Goal: Task Accomplishment & Management: Use online tool/utility

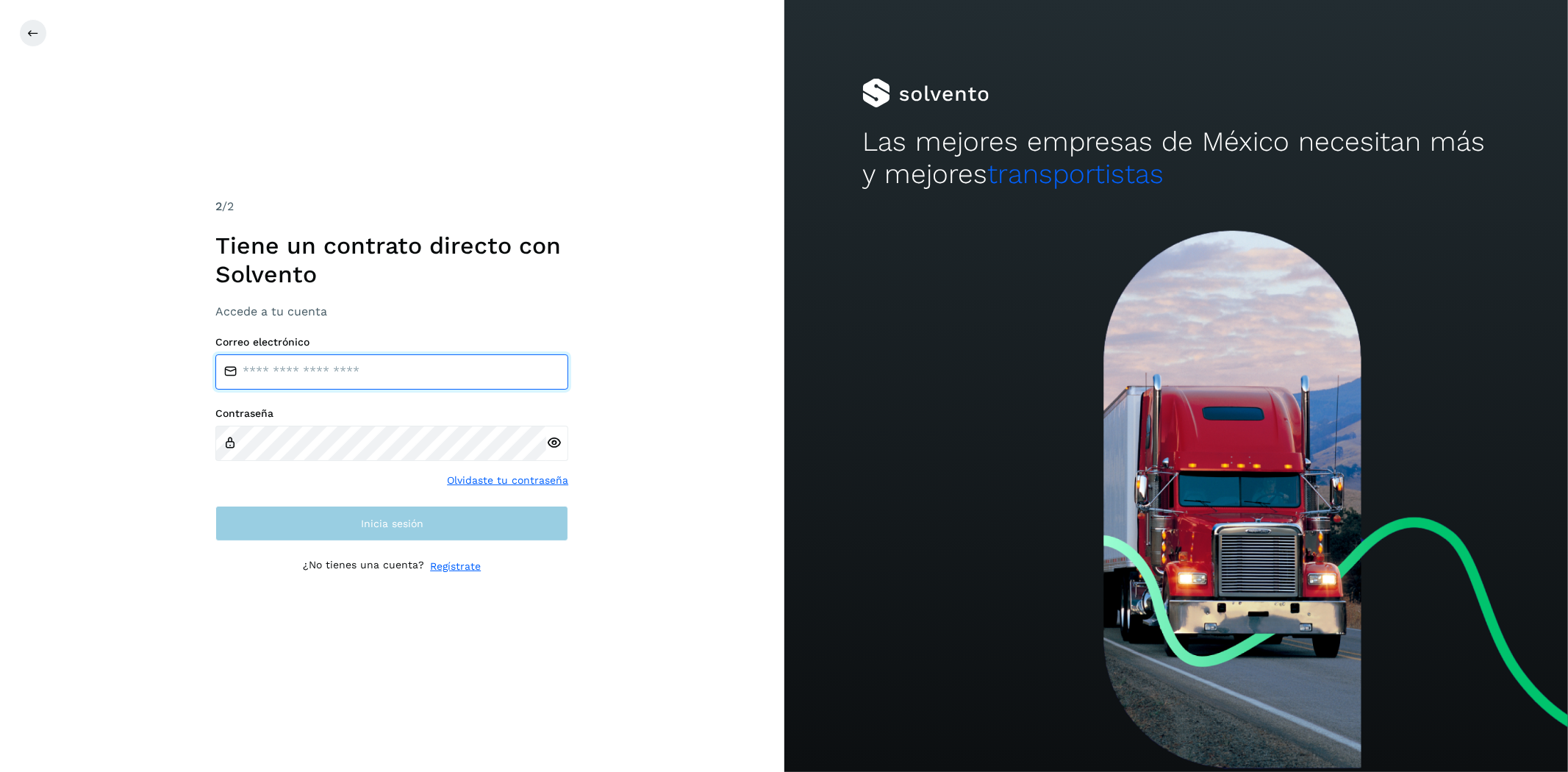
type input "**********"
click at [437, 524] on button "Inicia sesión" at bounding box center [392, 523] width 353 height 35
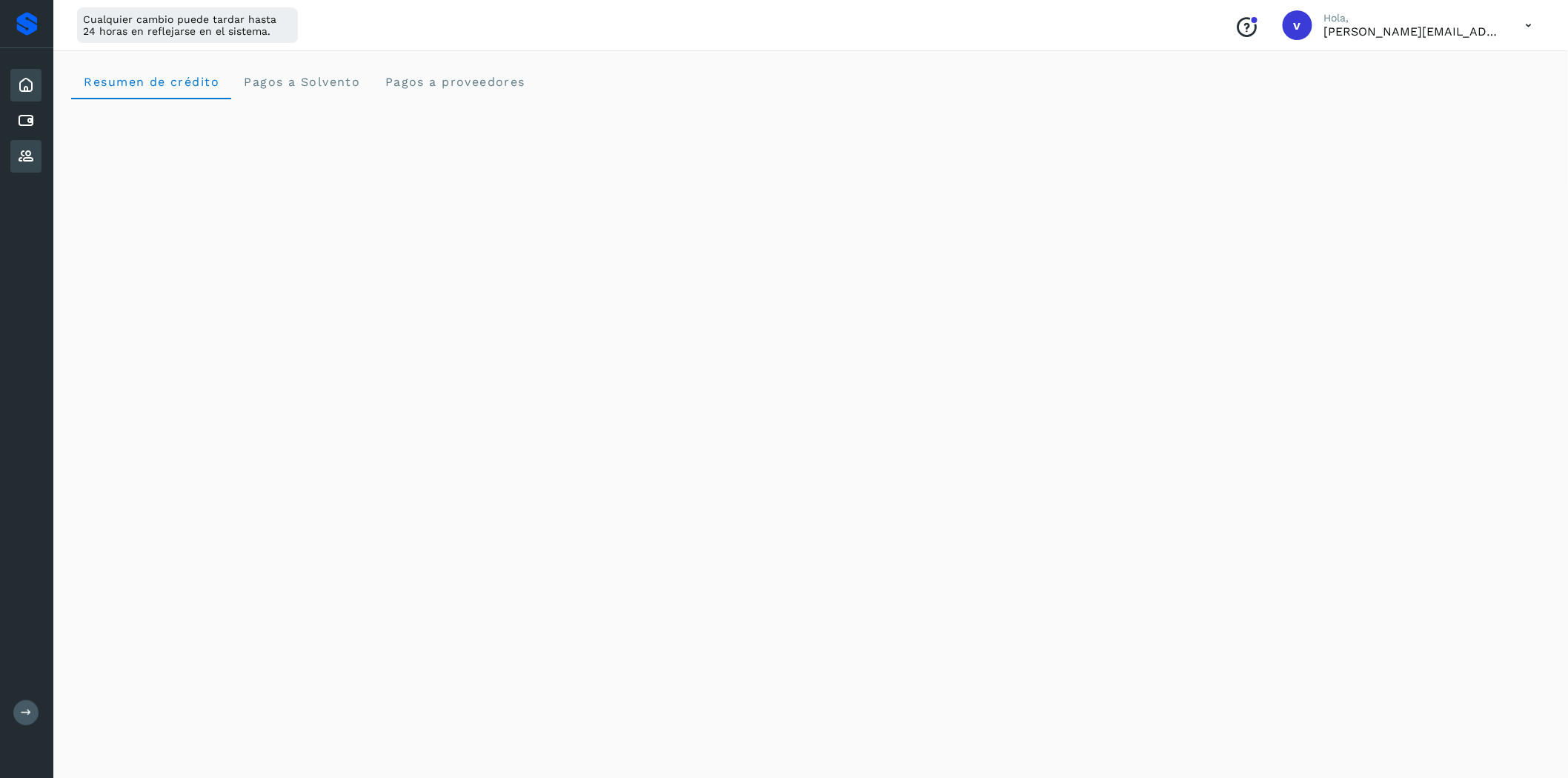
click at [19, 148] on icon at bounding box center [26, 156] width 18 height 18
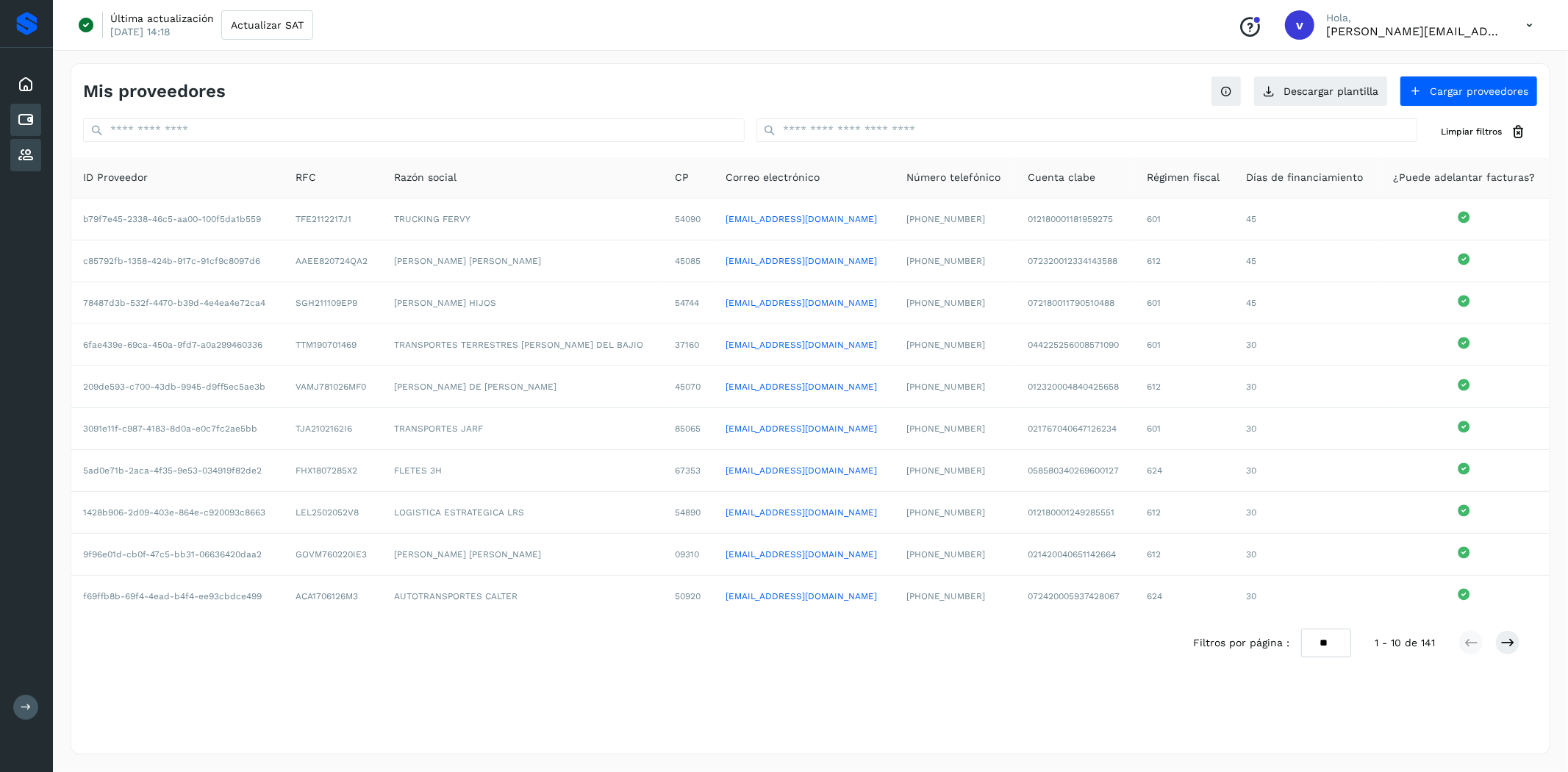
click at [32, 123] on icon at bounding box center [26, 119] width 18 height 18
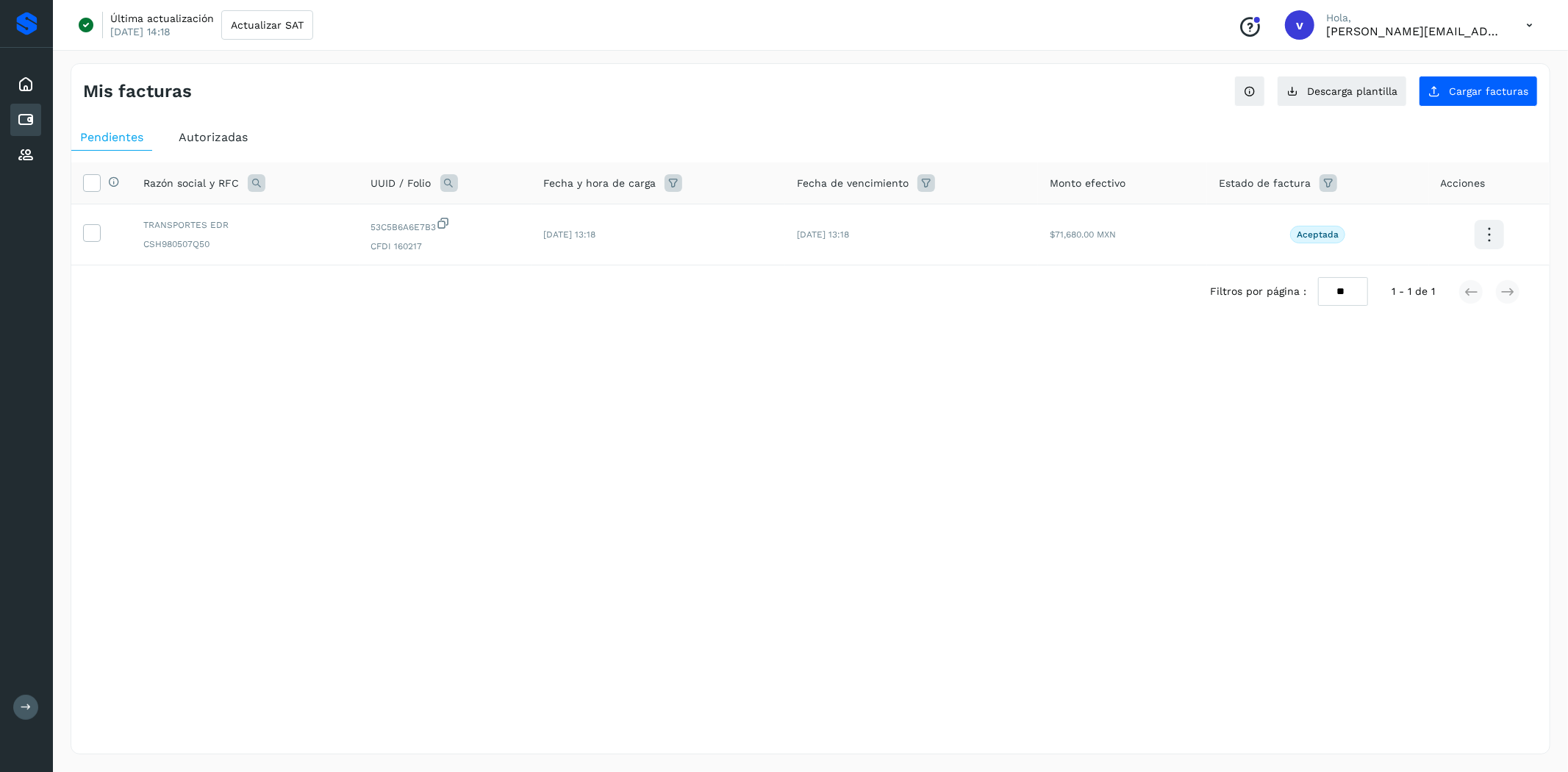
click at [246, 134] on span "Autorizadas" at bounding box center [212, 137] width 69 height 14
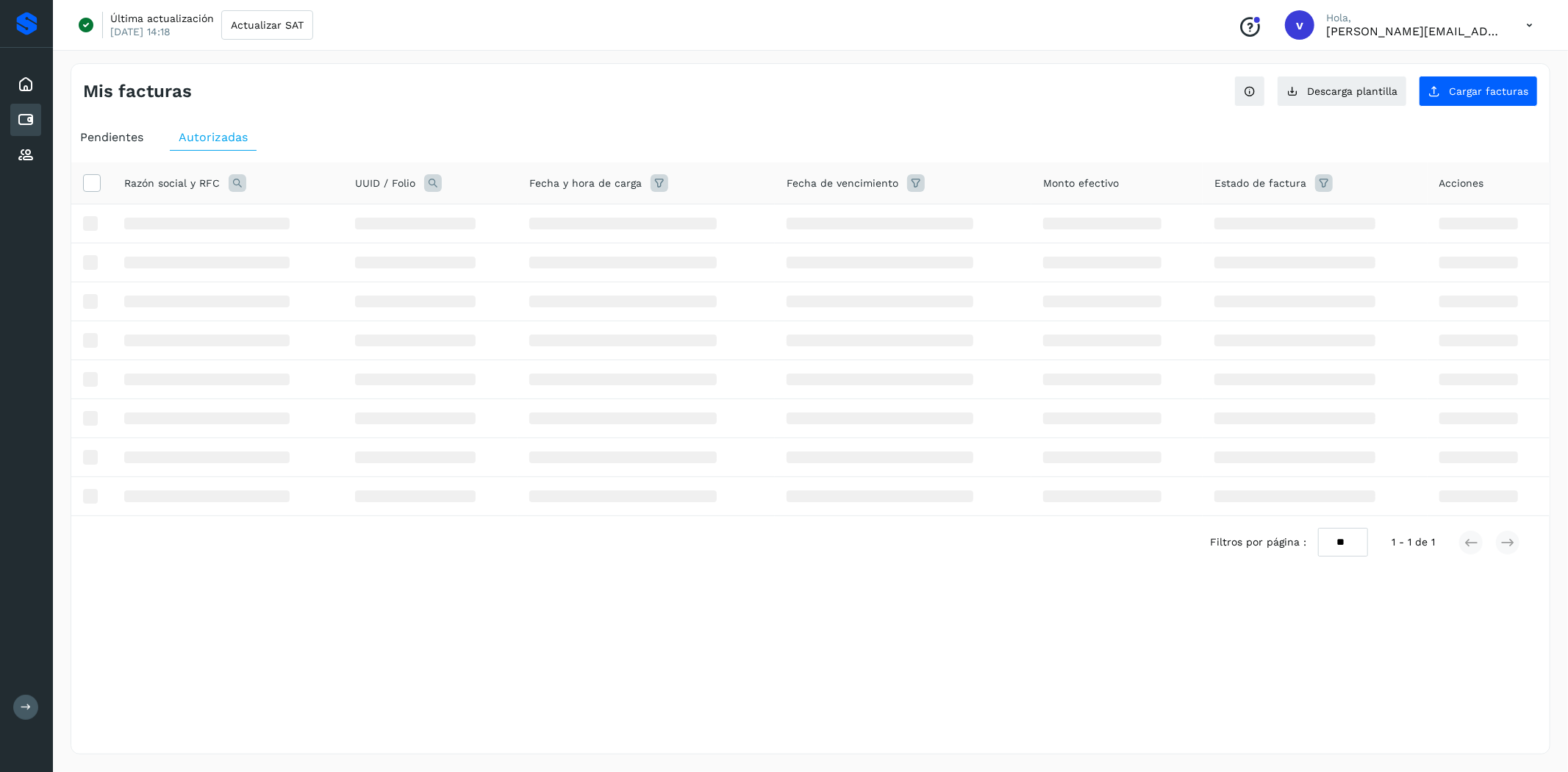
click at [239, 183] on icon at bounding box center [237, 183] width 18 height 18
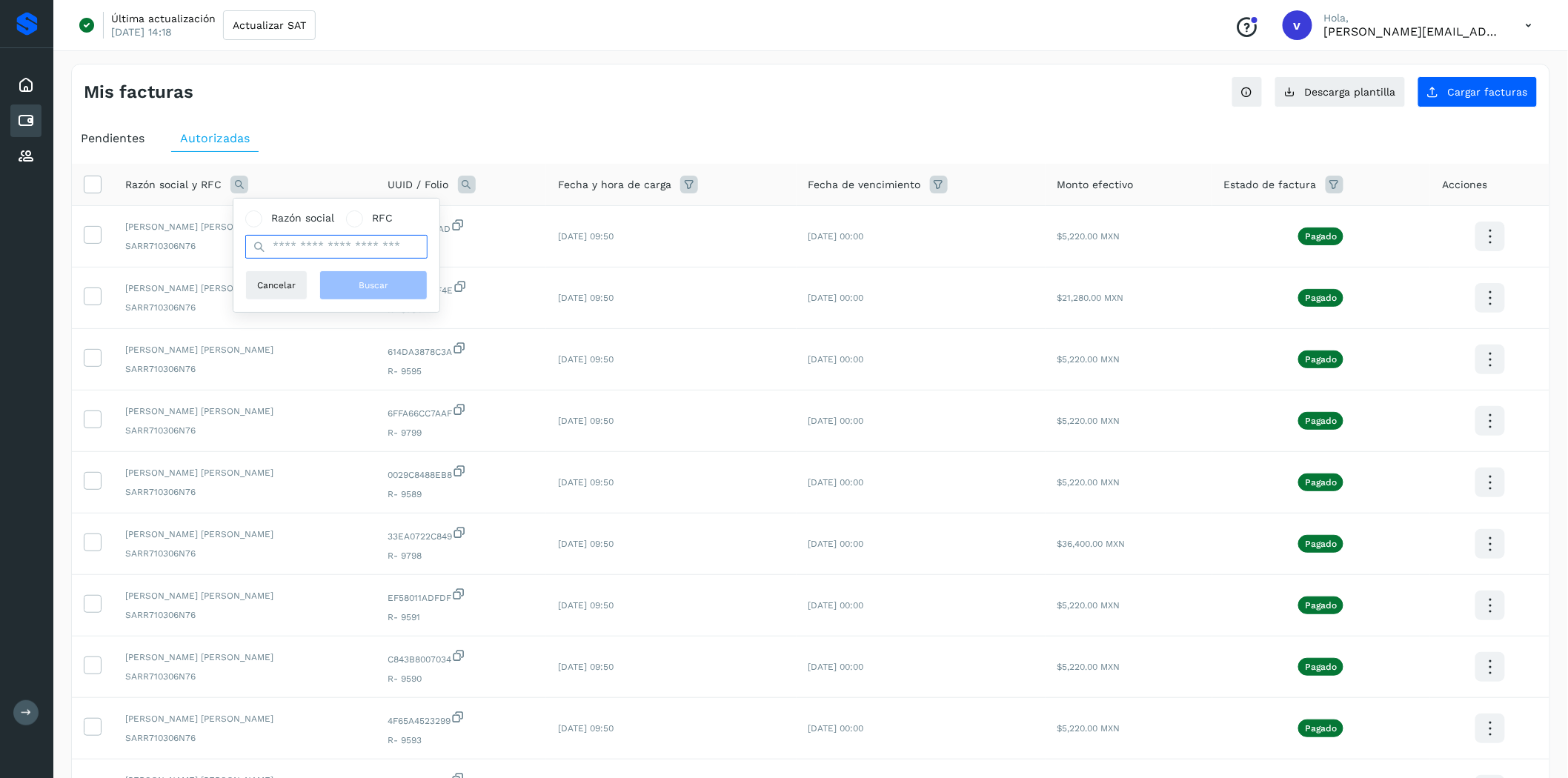
click at [293, 239] on input "text" at bounding box center [336, 247] width 182 height 24
type input "****"
click at [395, 291] on button "Buscar" at bounding box center [374, 285] width 108 height 29
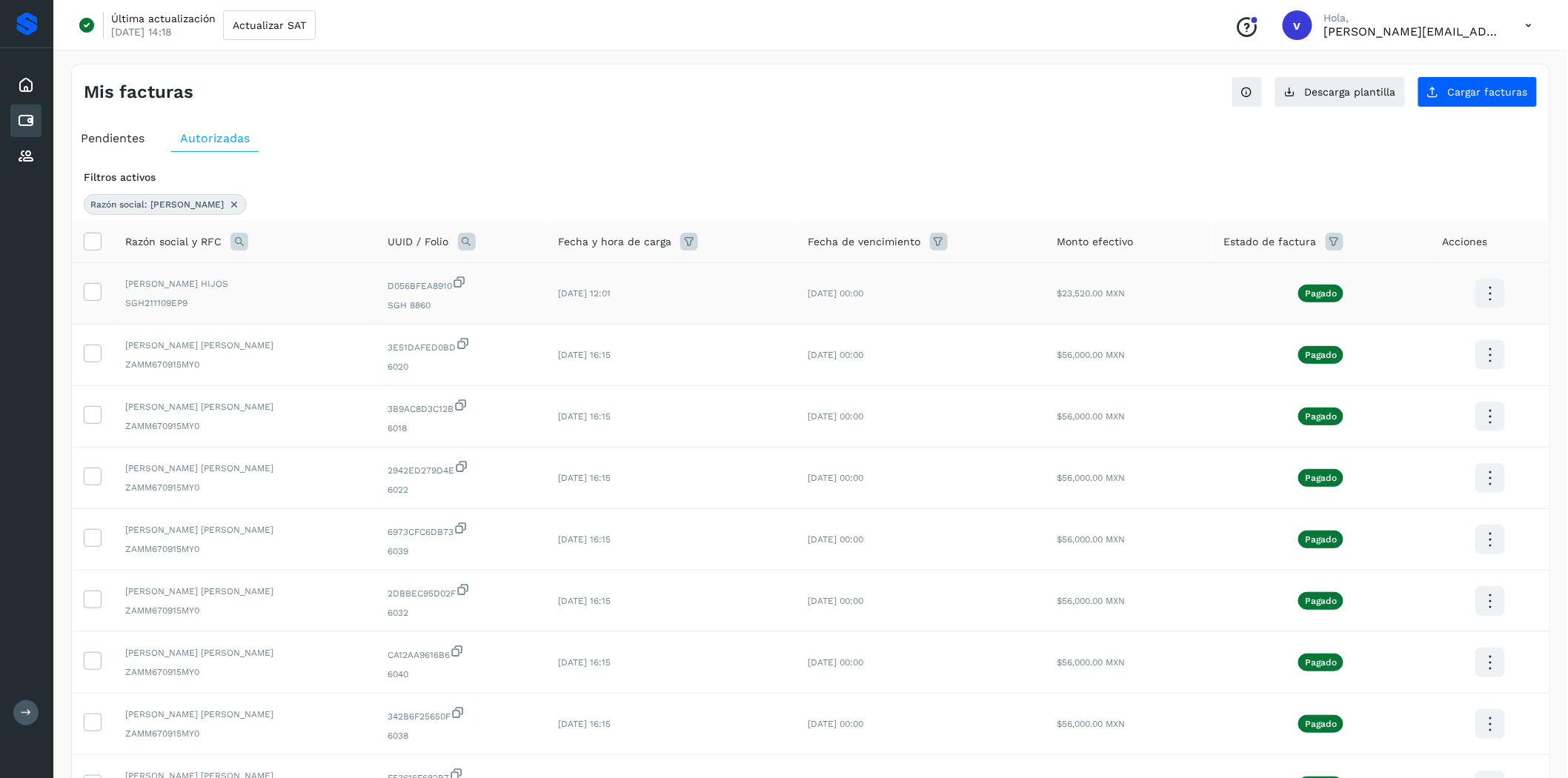
click at [1501, 301] on icon at bounding box center [1490, 294] width 35 height 35
click at [1436, 311] on button "C.Solvento" at bounding box center [1416, 309] width 176 height 29
